Goal: Find specific page/section: Find specific page/section

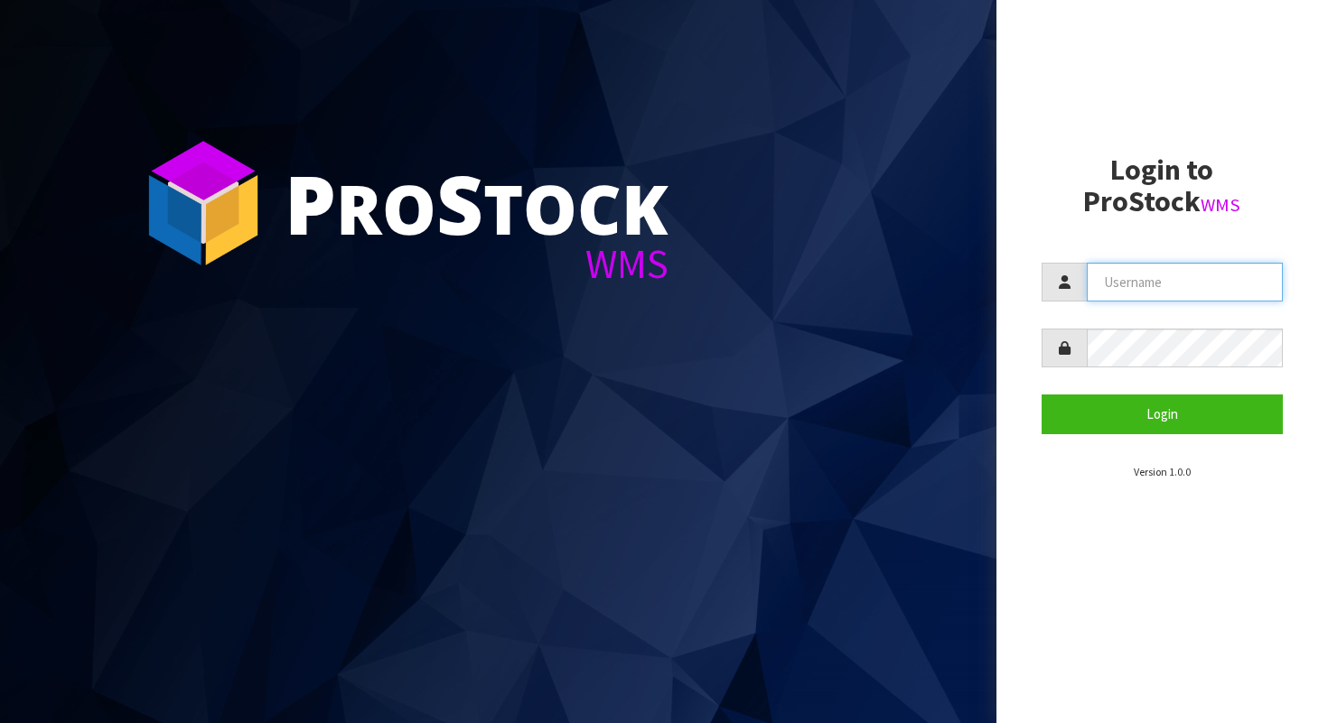
click at [1152, 284] on input "text" at bounding box center [1184, 282] width 197 height 39
type input "AGAINFASTER"
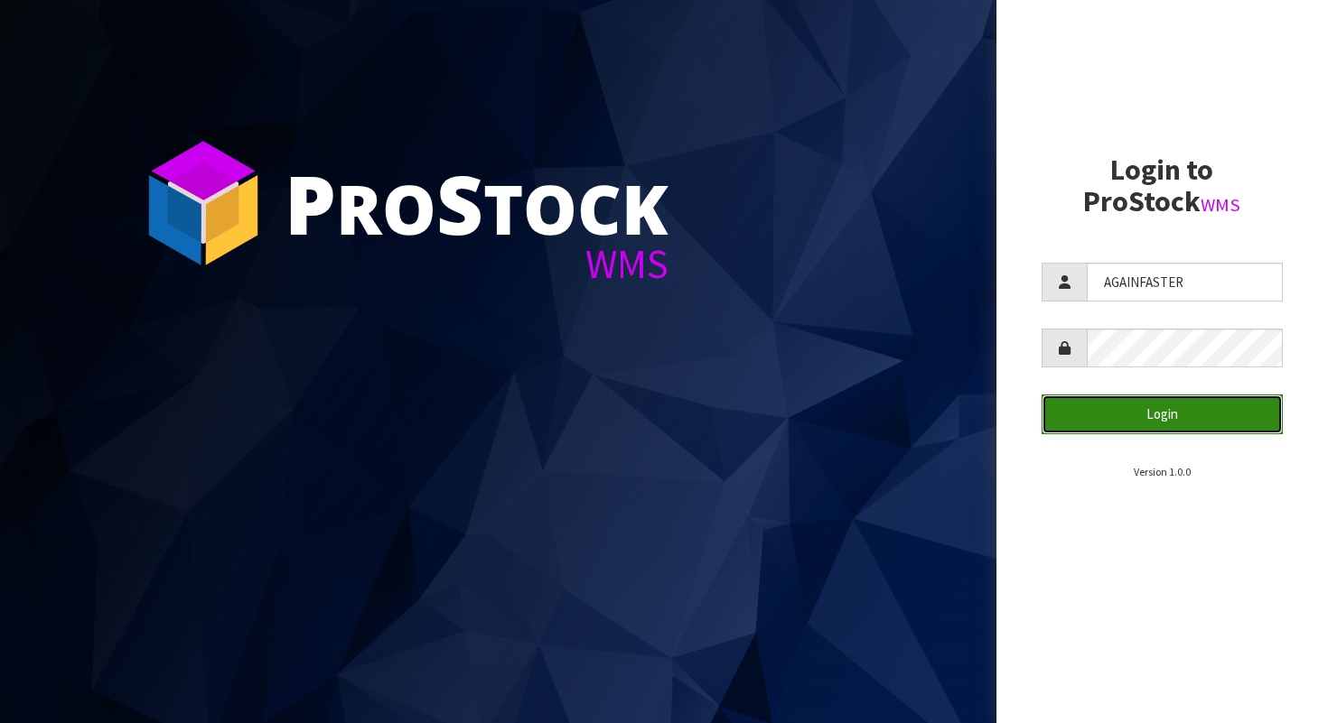
click at [1157, 396] on button "Login" at bounding box center [1162, 414] width 242 height 39
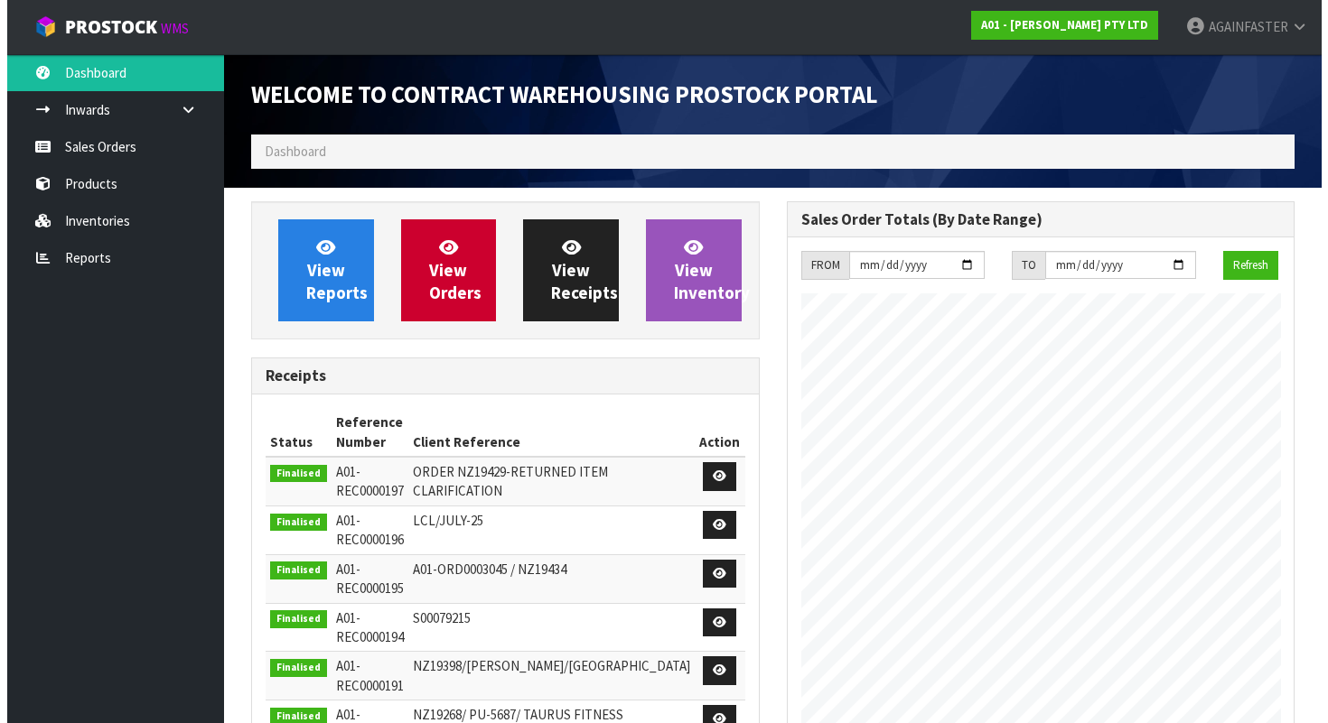
scroll to position [739, 535]
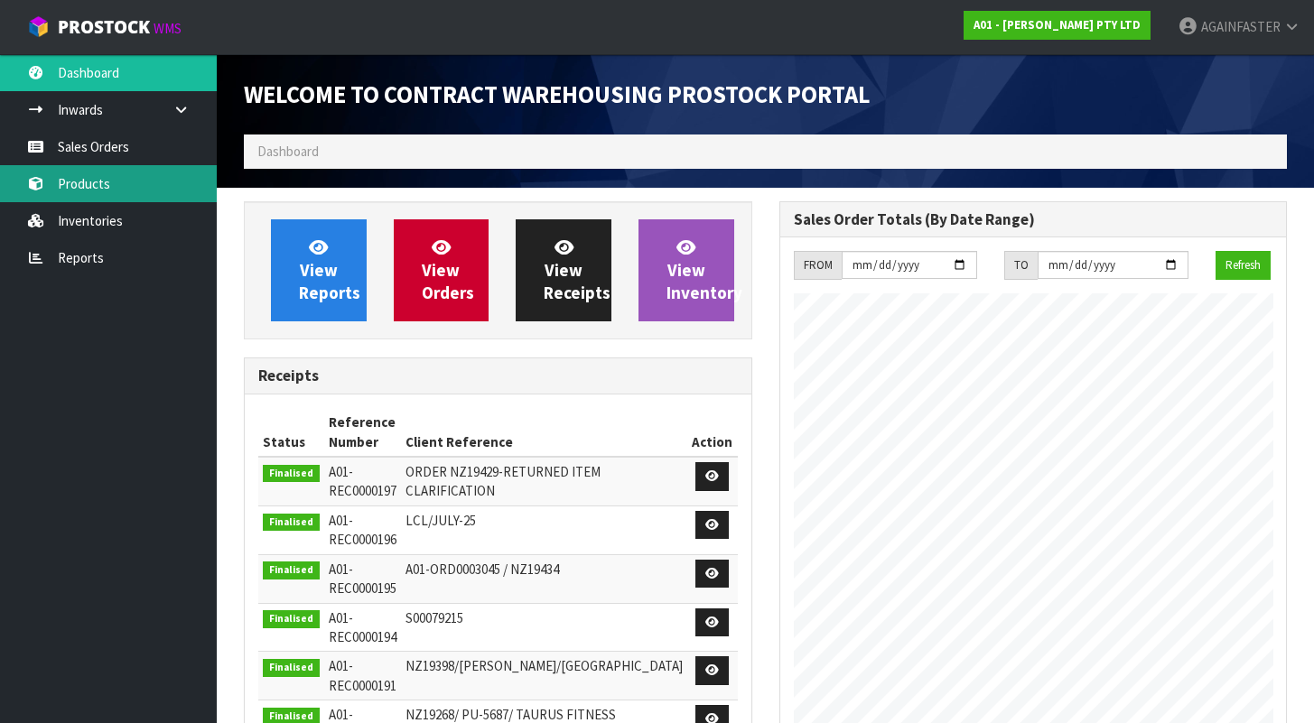
click at [136, 181] on link "Products" at bounding box center [108, 183] width 217 height 37
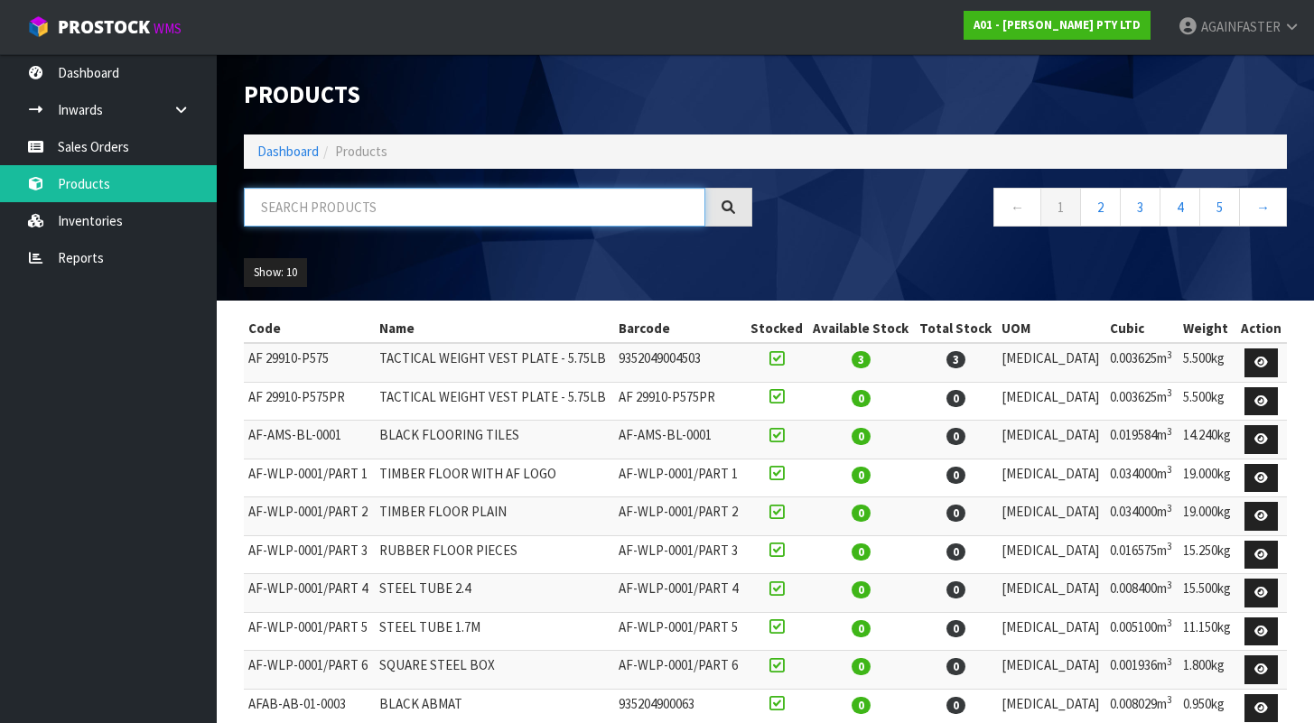
click at [322, 208] on input "text" at bounding box center [475, 207] width 462 height 39
paste input "1032-FPKG-0024"
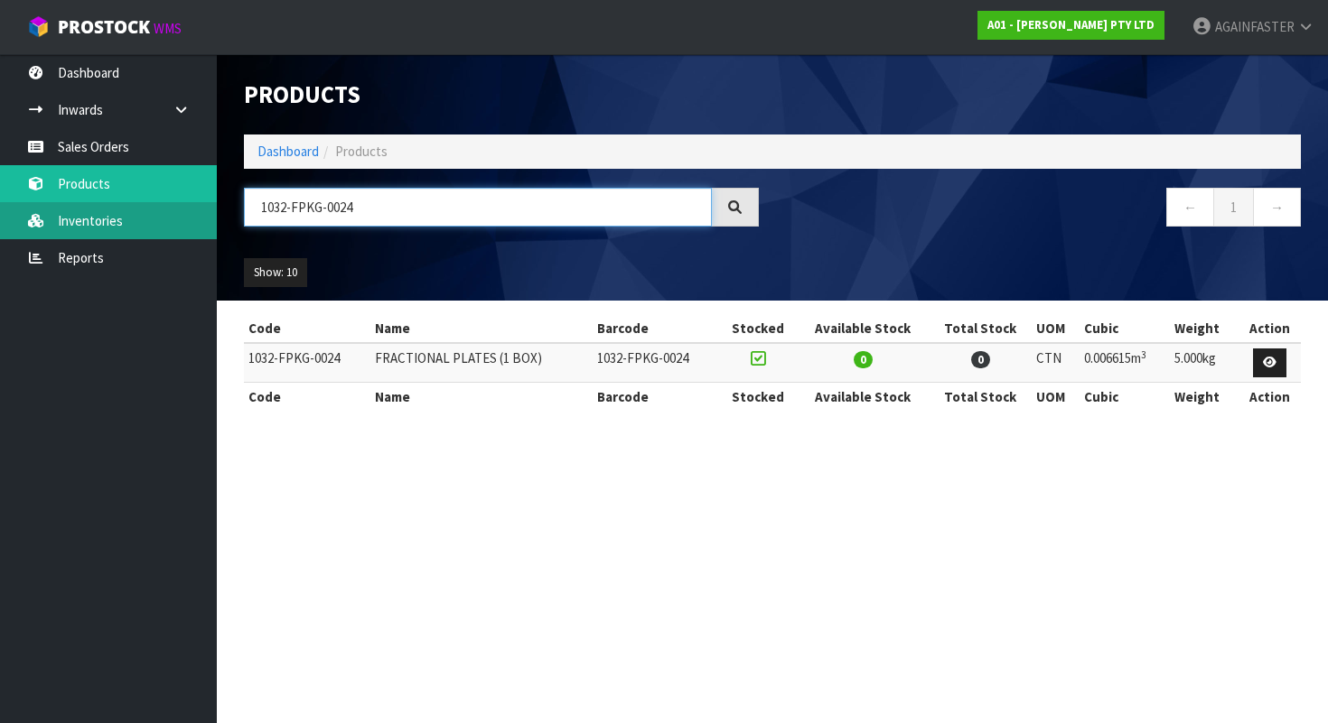
type input "1032-FPKG-0024"
click at [54, 218] on link "Inventories" at bounding box center [108, 220] width 217 height 37
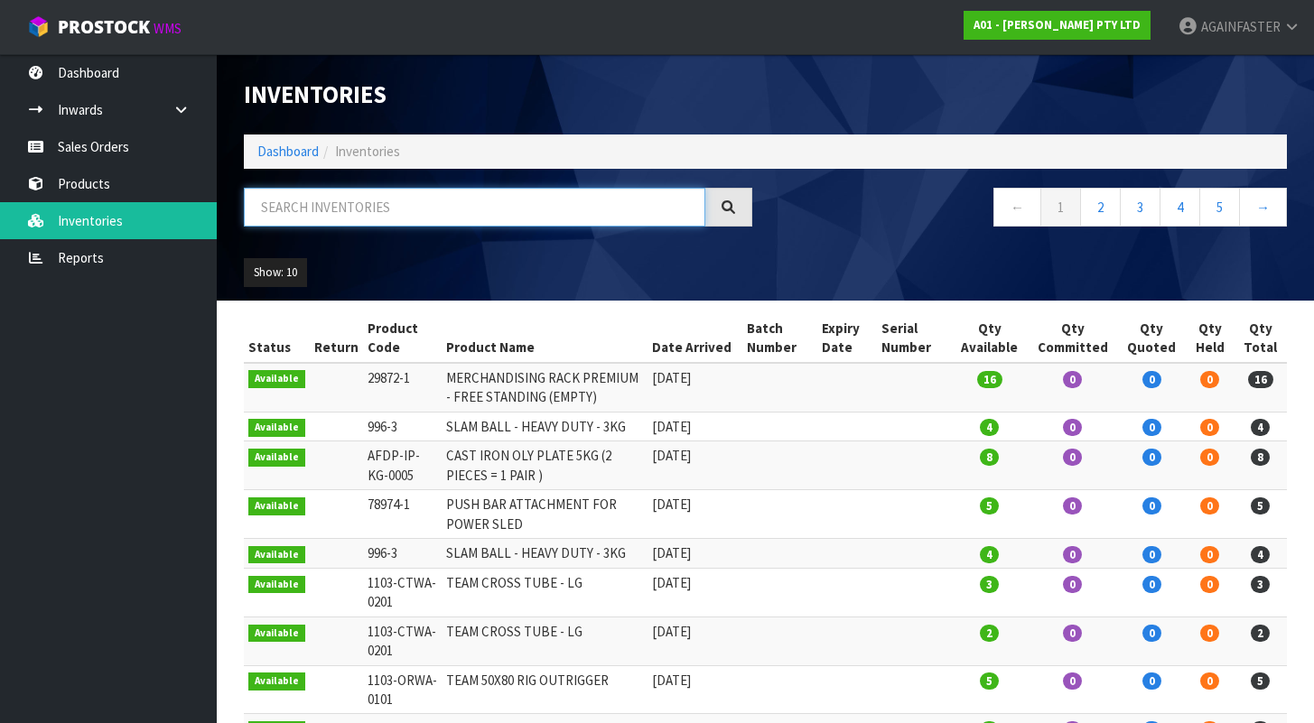
click at [299, 210] on input "text" at bounding box center [475, 207] width 462 height 39
paste input "1032-FPKG-0024"
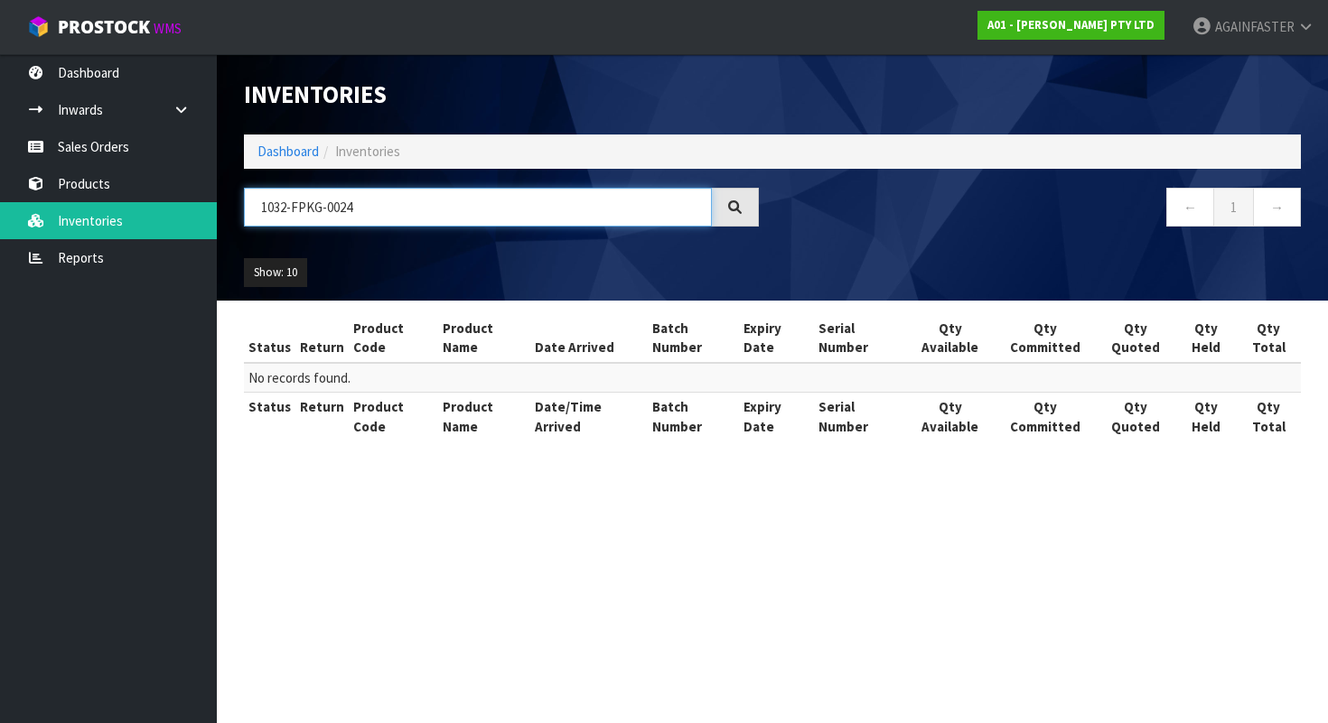
type input "1032-FPKG-0024"
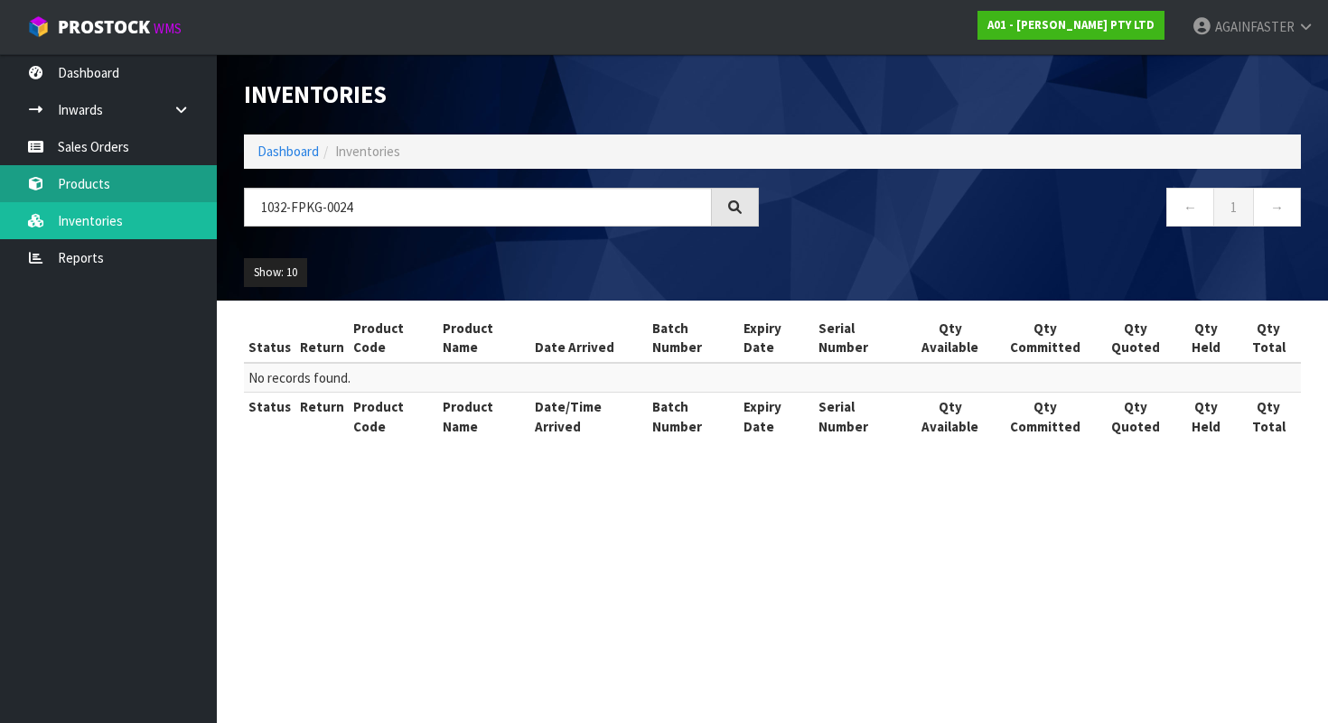
click at [113, 199] on link "Products" at bounding box center [108, 183] width 217 height 37
click at [135, 176] on body "Toggle navigation ProStock WMS A01 - [PERSON_NAME] PTY LTD AGAINFASTER Logout D…" at bounding box center [664, 361] width 1328 height 723
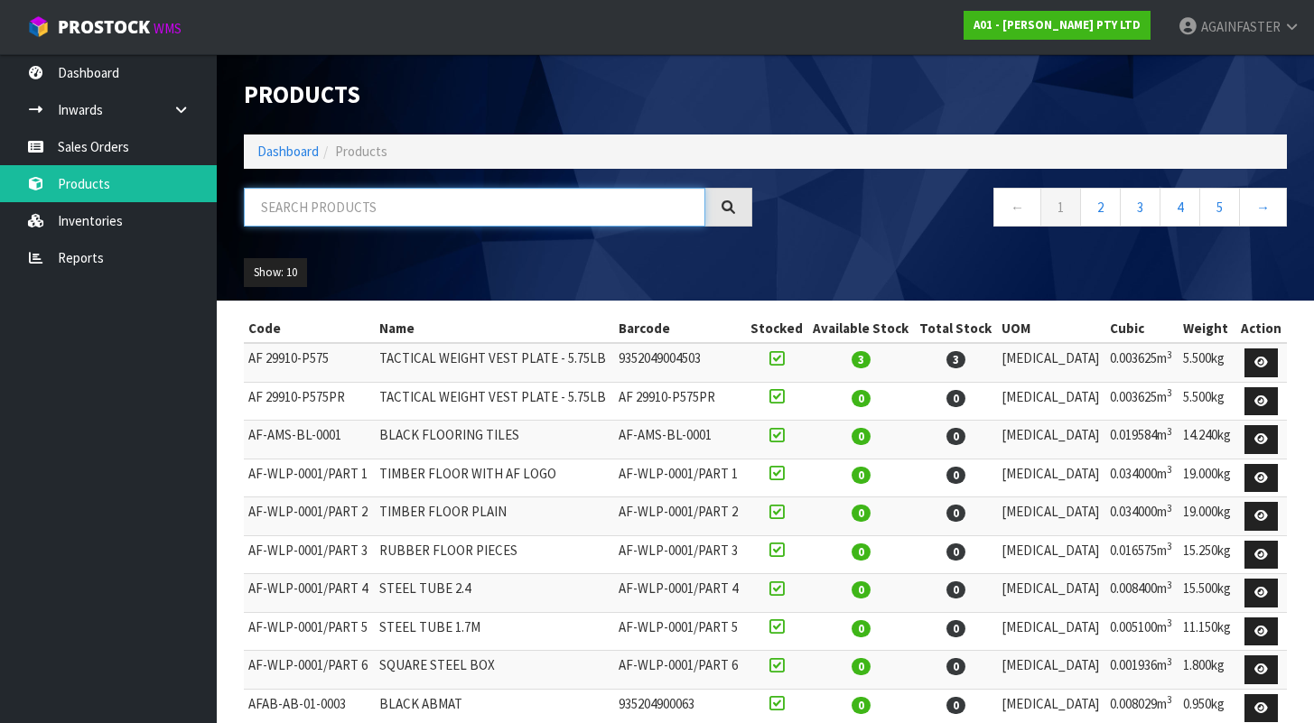
click at [320, 203] on input "text" at bounding box center [475, 207] width 462 height 39
paste input "1101-BUAA-2301"
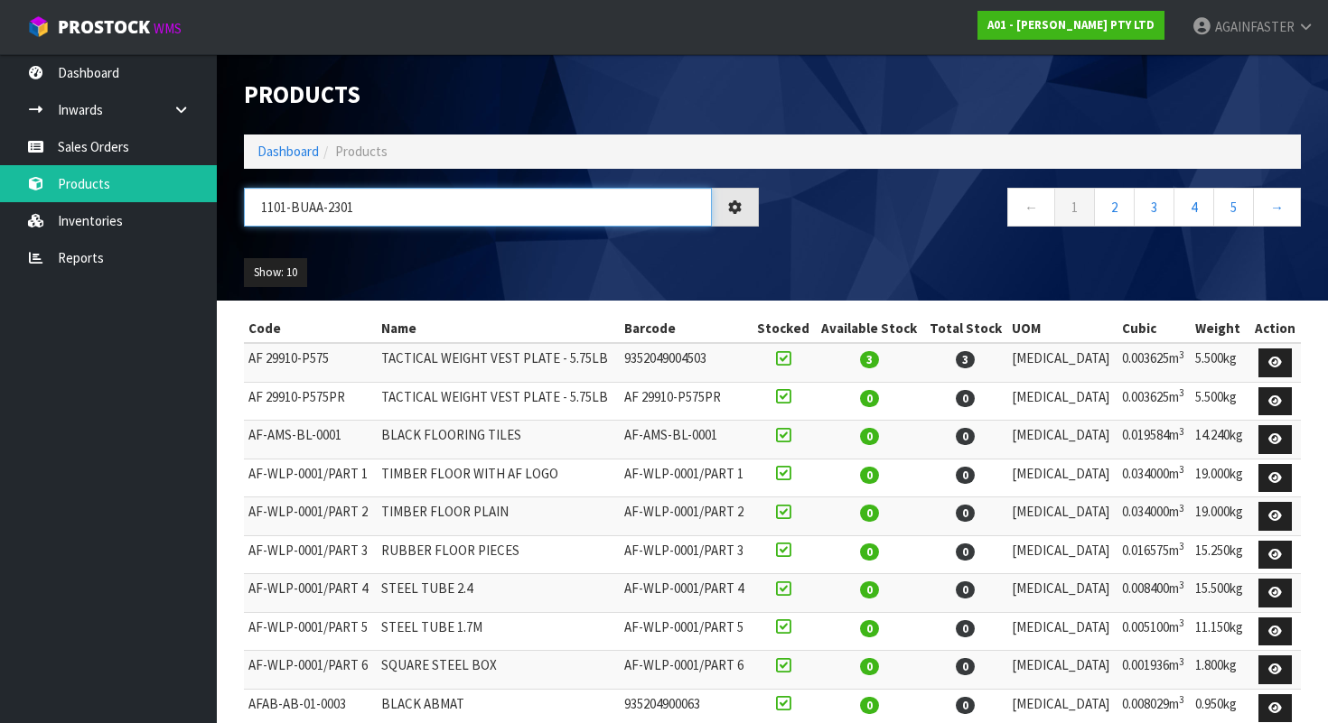
click at [289, 207] on input "1101-BUAA-2301" at bounding box center [478, 207] width 468 height 39
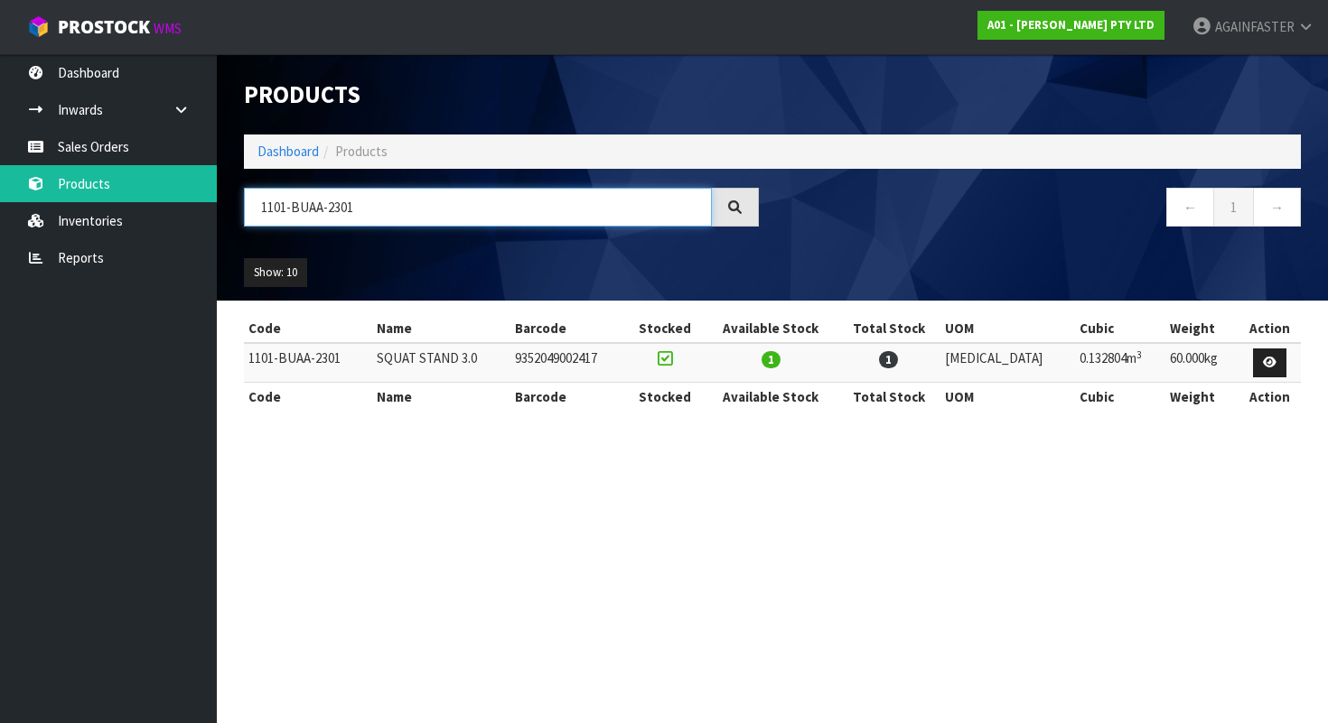
click at [285, 205] on input "1101-BUAA-2301" at bounding box center [478, 207] width 468 height 39
drag, startPoint x: 371, startPoint y: 214, endPoint x: 194, endPoint y: 210, distance: 177.1
click at [194, 210] on body "Toggle navigation ProStock WMS A01 - [PERSON_NAME] PTY LTD AGAINFASTER Logout D…" at bounding box center [664, 361] width 1328 height 723
paste input "0806-GHD5-TP"
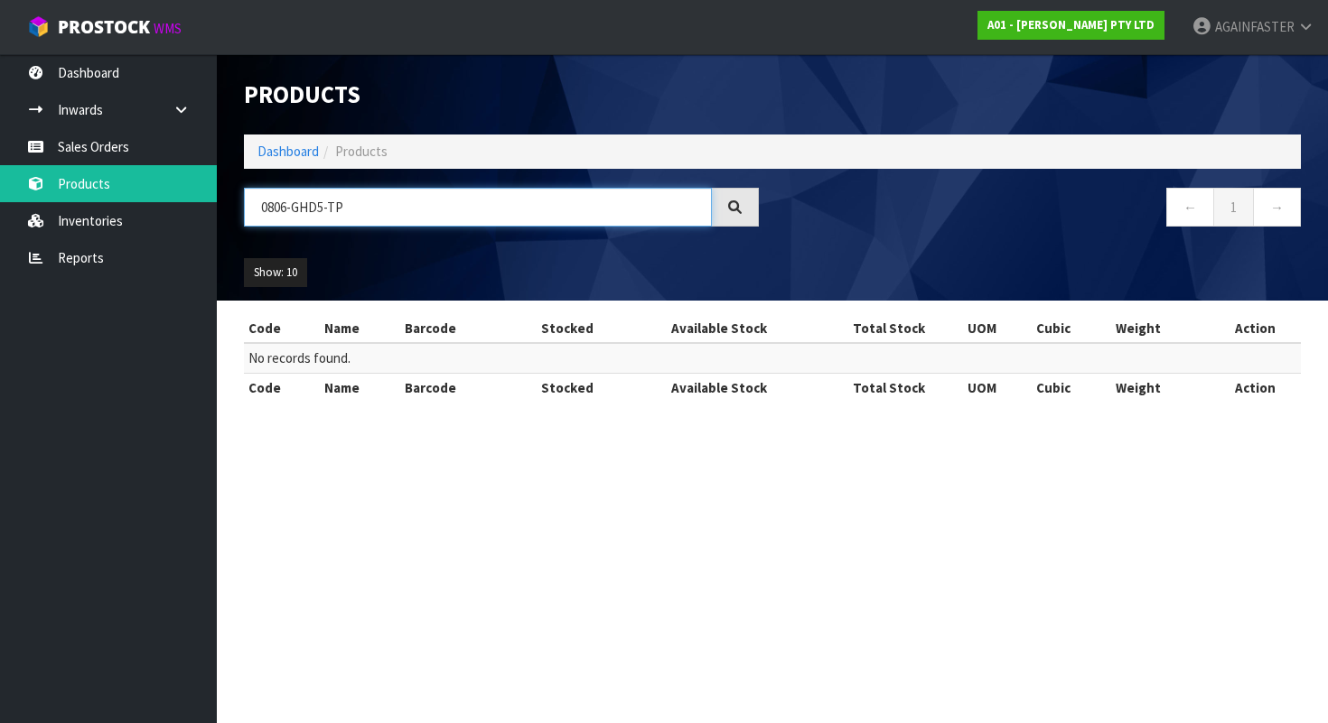
type input "0806-GHD5-TP"
